Goal: Task Accomplishment & Management: Use online tool/utility

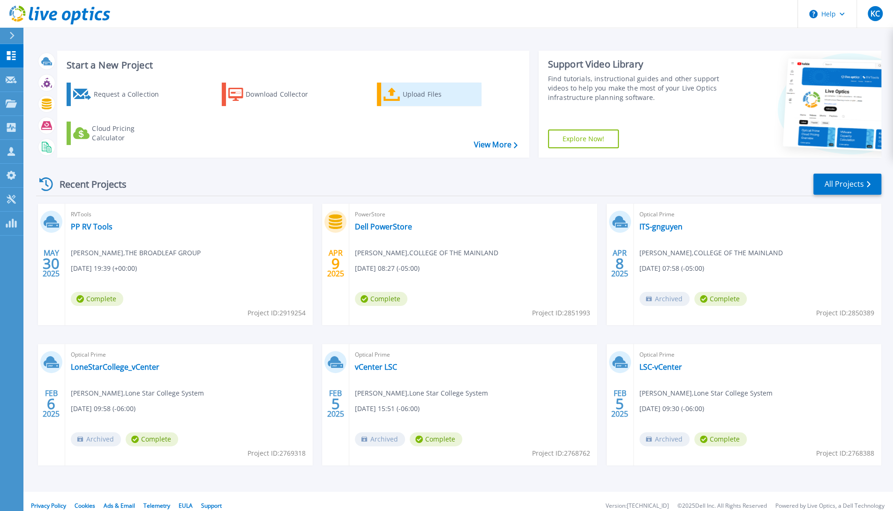
click at [405, 97] on div "Upload Files" at bounding box center [439, 94] width 75 height 19
